Goal: Task Accomplishment & Management: Use online tool/utility

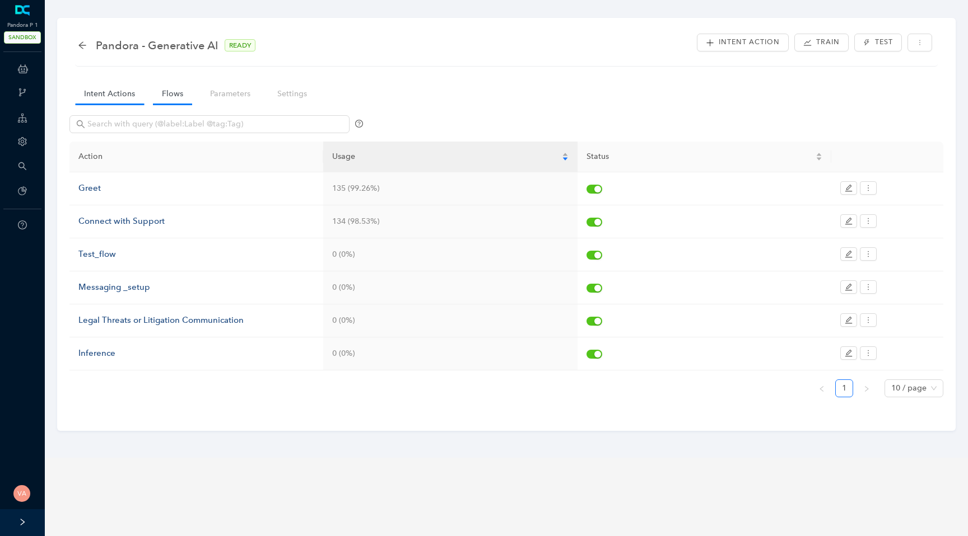
click at [168, 103] on link "Flows" at bounding box center [172, 93] width 39 height 21
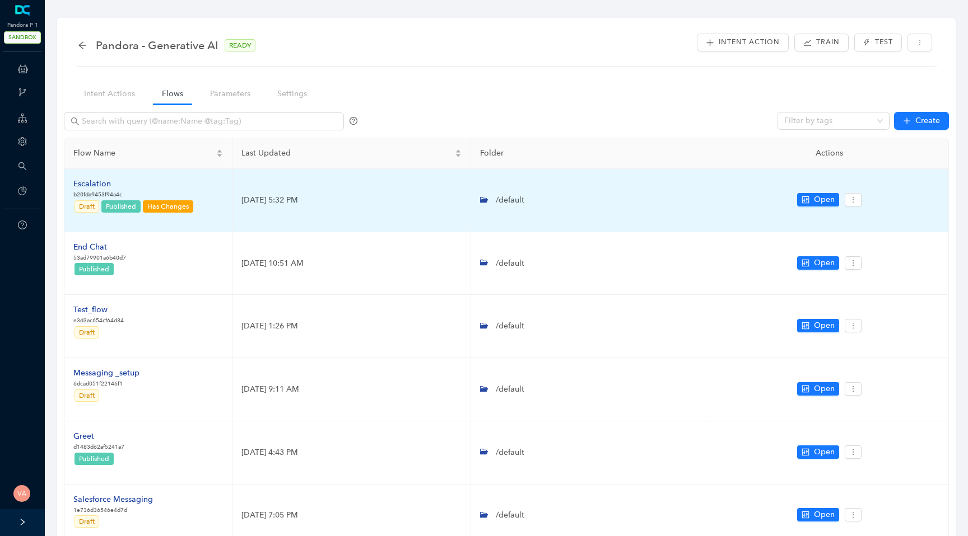
scroll to position [25, 0]
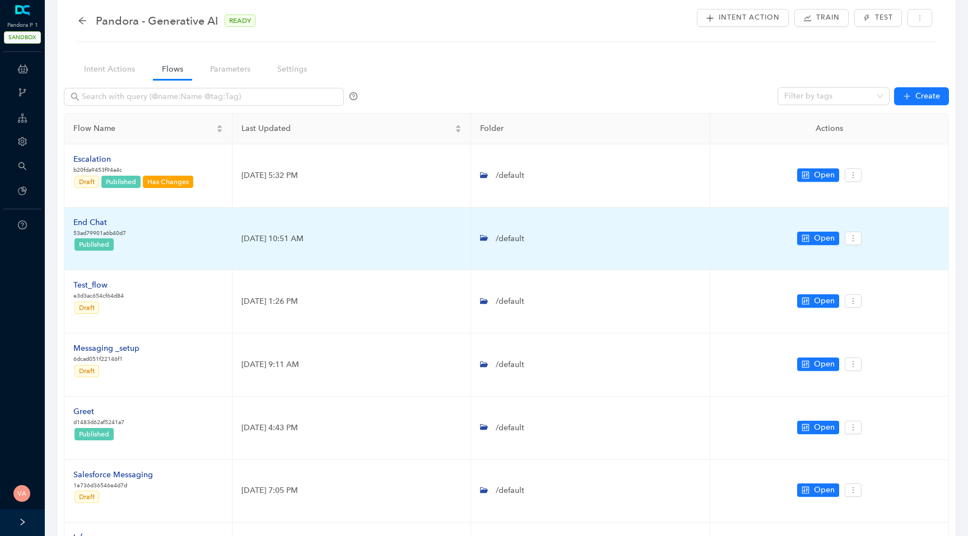
click at [100, 225] on div "End Chat" at bounding box center [99, 223] width 53 height 12
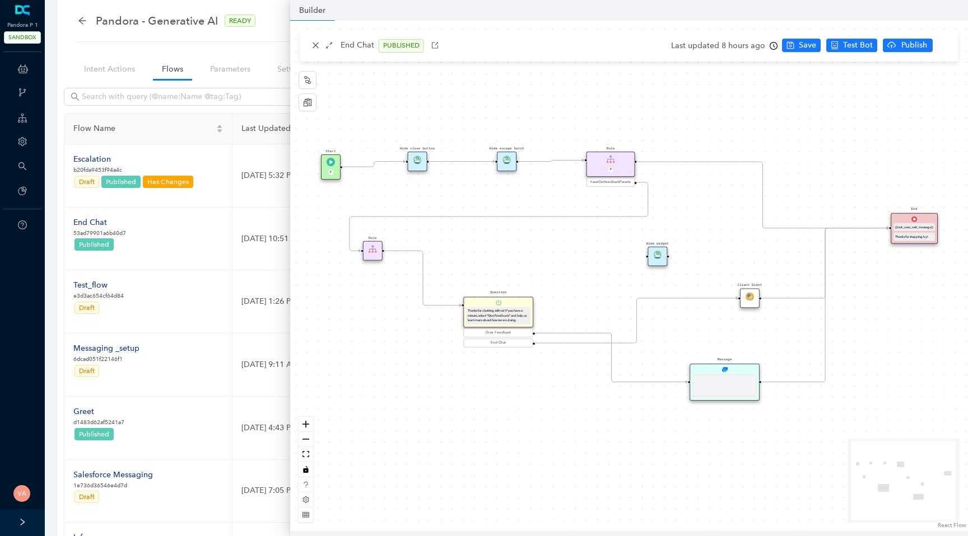
scroll to position [0, 0]
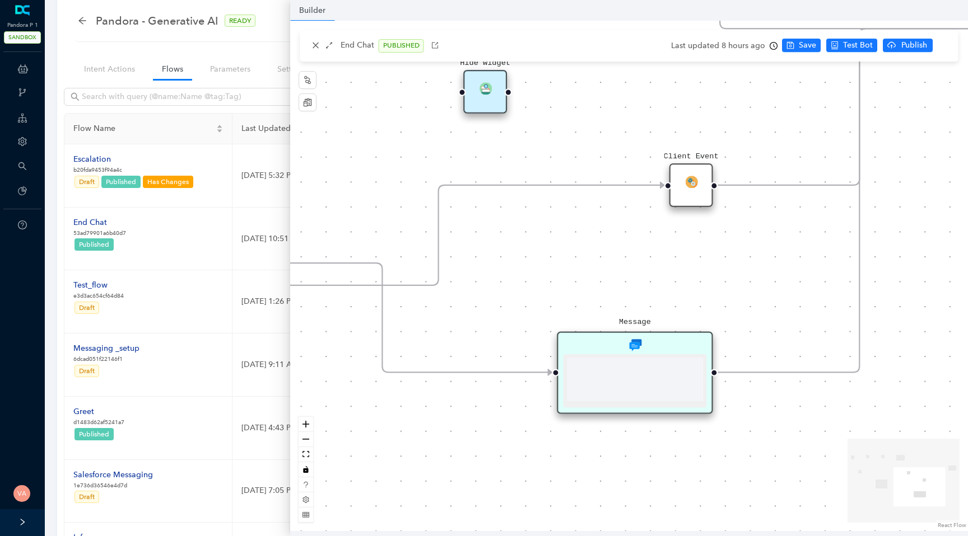
drag, startPoint x: 698, startPoint y: 337, endPoint x: 559, endPoint y: 257, distance: 160.0
click at [559, 257] on div "Start P End {{test_case_exit_message}} Thanks for stopping by! Rule P haveGetfe…" at bounding box center [629, 276] width 678 height 511
click at [638, 345] on img at bounding box center [635, 345] width 12 height 12
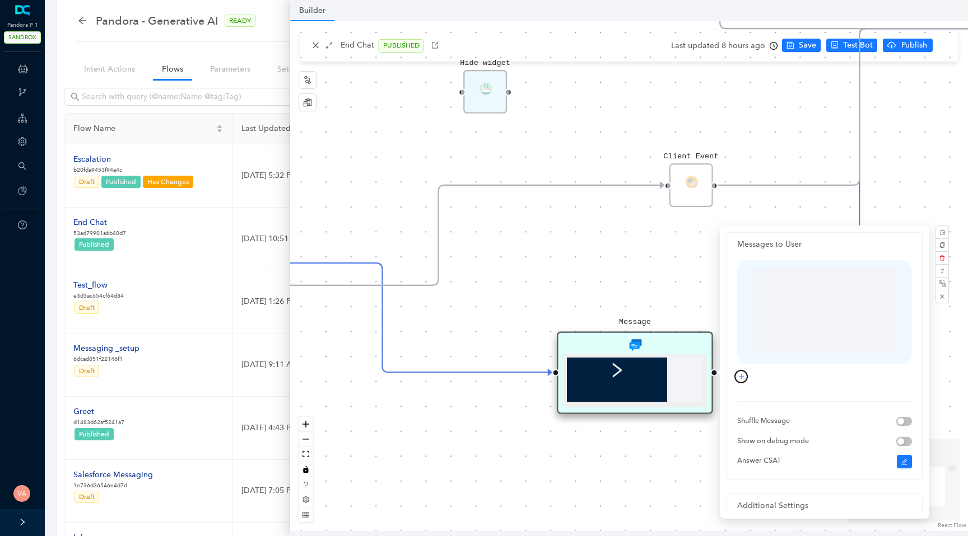
click at [740, 379] on icon "plus" at bounding box center [741, 376] width 7 height 7
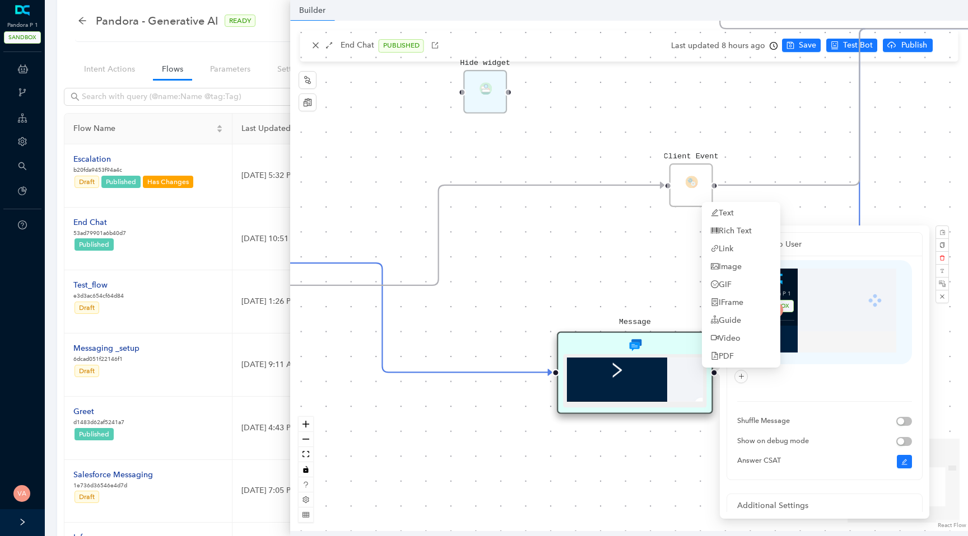
click at [793, 389] on div "Shuffle Message Show on debug mode Answer CSAT" at bounding box center [824, 363] width 175 height 206
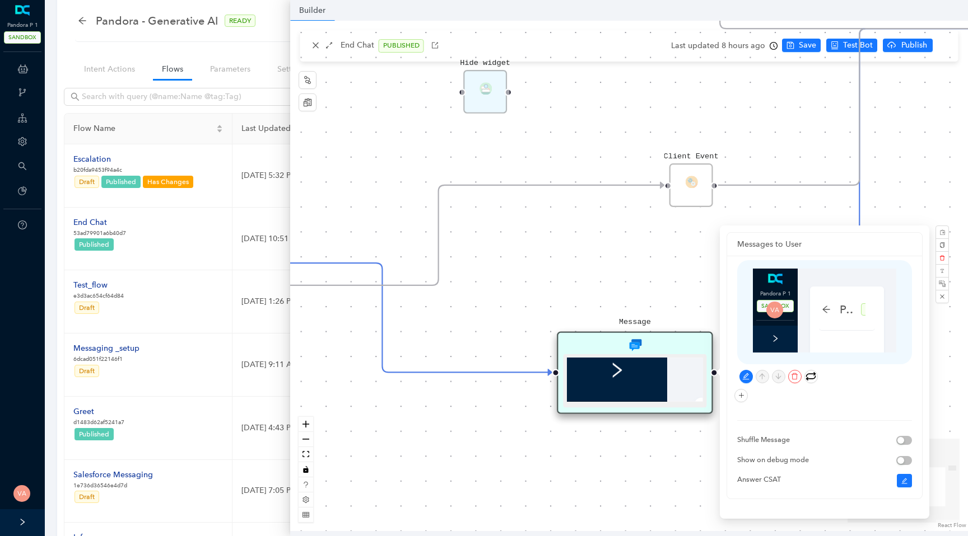
click at [810, 291] on div "Pandora - Generative AI READY Intent Action Train Test Intent Actions Flows Par…" at bounding box center [847, 376] width 110 height 215
click at [747, 371] on button "button" at bounding box center [745, 376] width 13 height 13
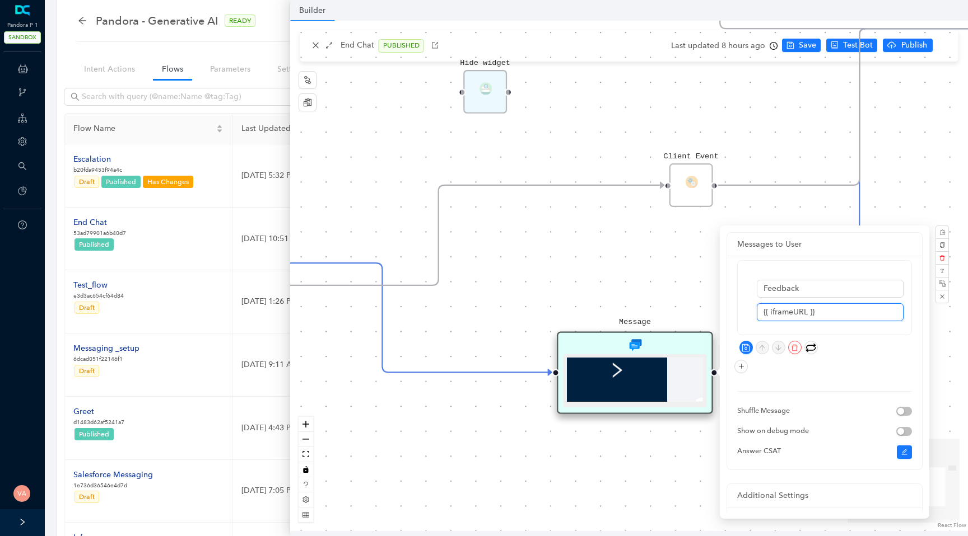
click at [816, 315] on input "{{ iframeURL }}" at bounding box center [829, 312] width 147 height 18
click at [500, 285] on div "Start P End {{test_case_exit_message}} Thanks for stopping by! Rule P haveGetfe…" at bounding box center [629, 276] width 678 height 511
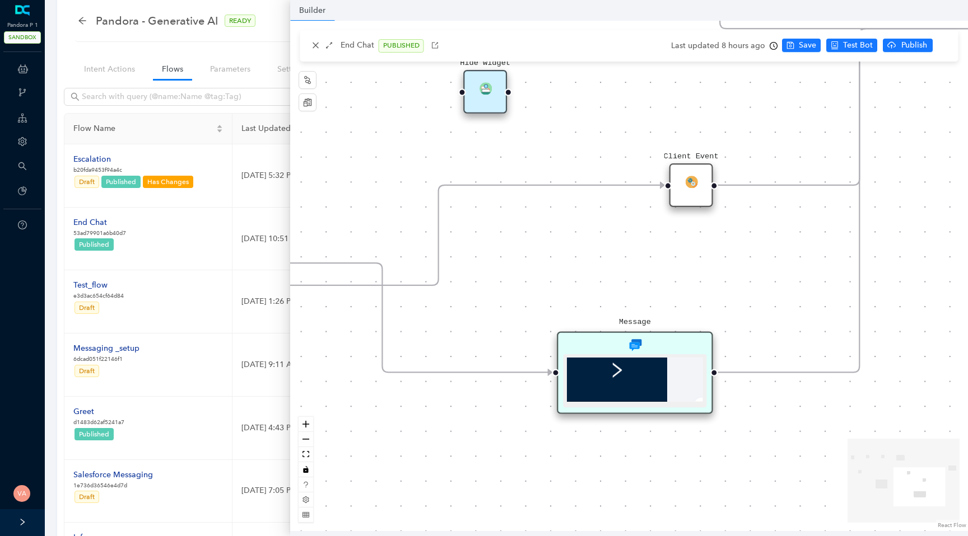
click at [579, 363] on div at bounding box center [588, 363] width 45 height 27
click at [619, 340] on div "Message" at bounding box center [635, 373] width 156 height 83
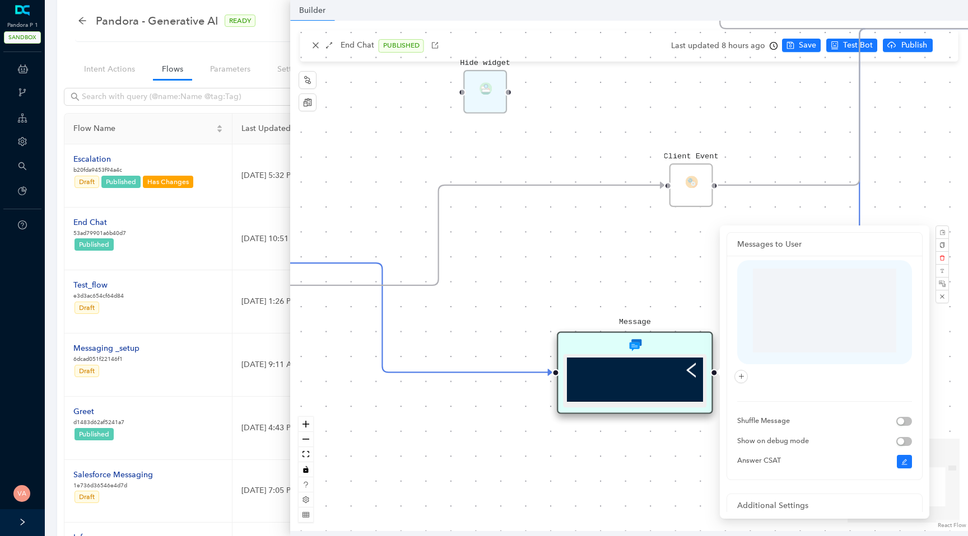
click at [630, 237] on div "Start P End {{test_case_exit_message}} Thanks for stopping by! Rule P haveGetfe…" at bounding box center [629, 276] width 678 height 511
